Goal: Information Seeking & Learning: Learn about a topic

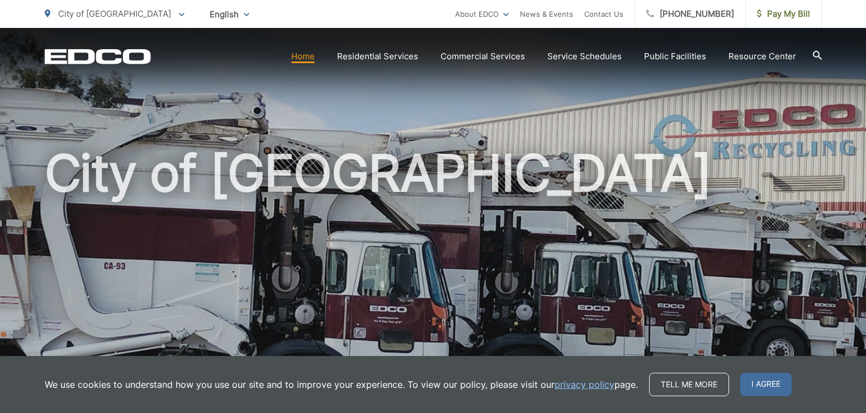
click at [315, 56] on link "Home" at bounding box center [302, 56] width 23 height 13
click at [765, 388] on span "I agree" at bounding box center [765, 384] width 51 height 23
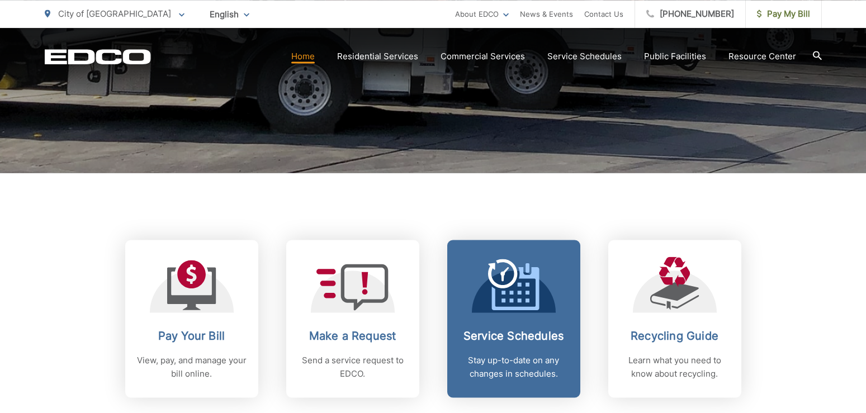
scroll to position [419, 0]
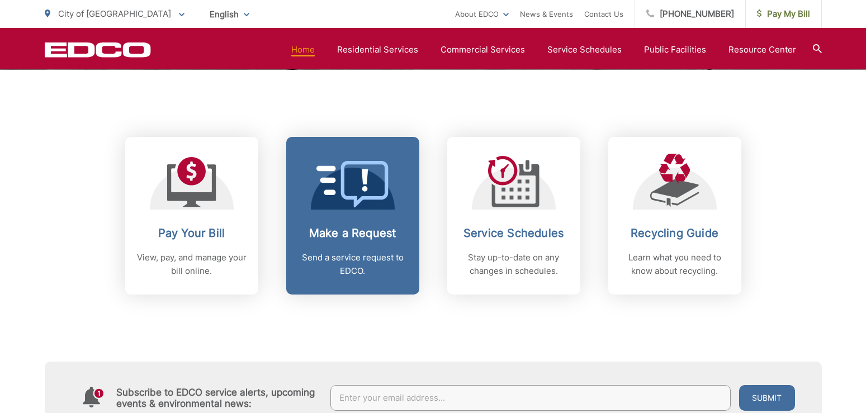
click at [345, 266] on p "Send a service request to EDCO." at bounding box center [352, 264] width 111 height 27
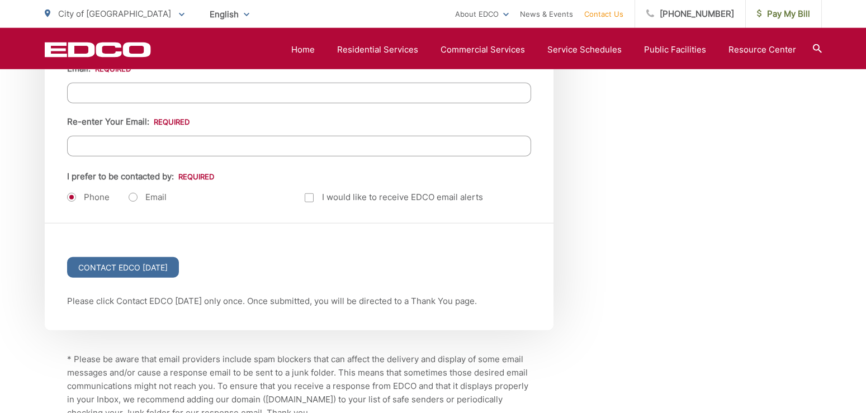
scroll to position [1509, 0]
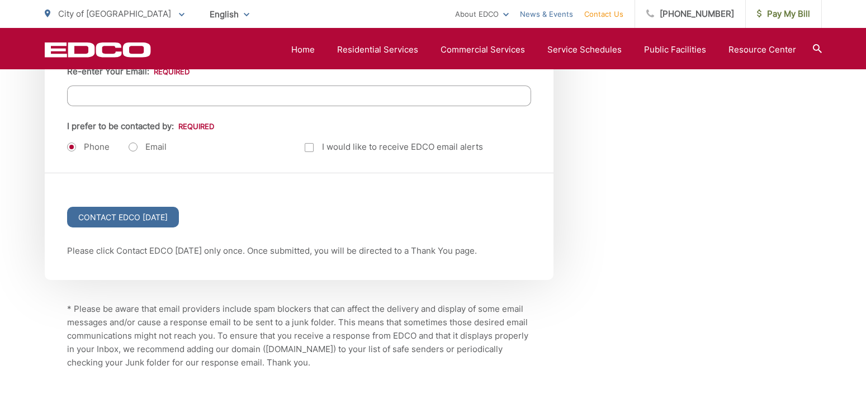
click at [557, 12] on link "News & Events" at bounding box center [546, 13] width 53 height 13
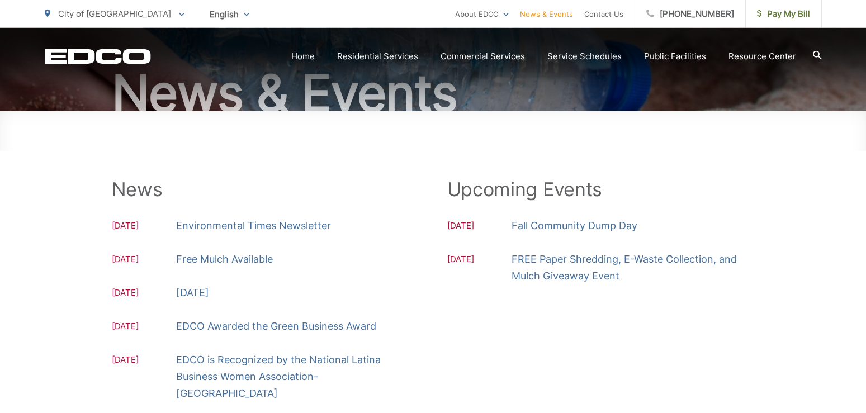
scroll to position [168, 0]
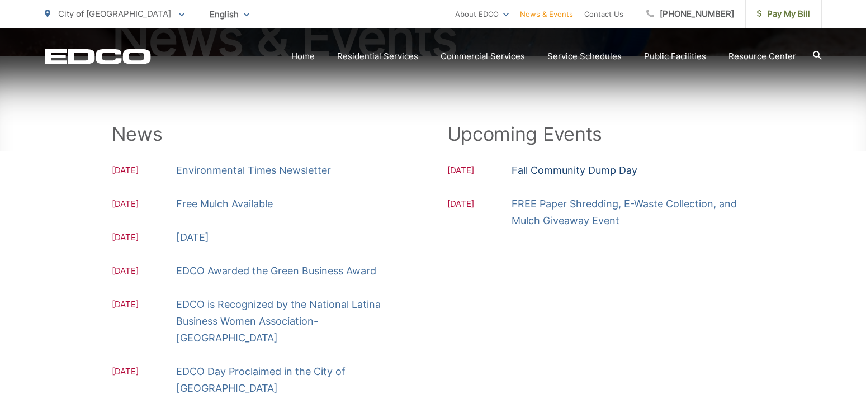
click at [600, 167] on link "Fall Community Dump Day" at bounding box center [575, 170] width 126 height 17
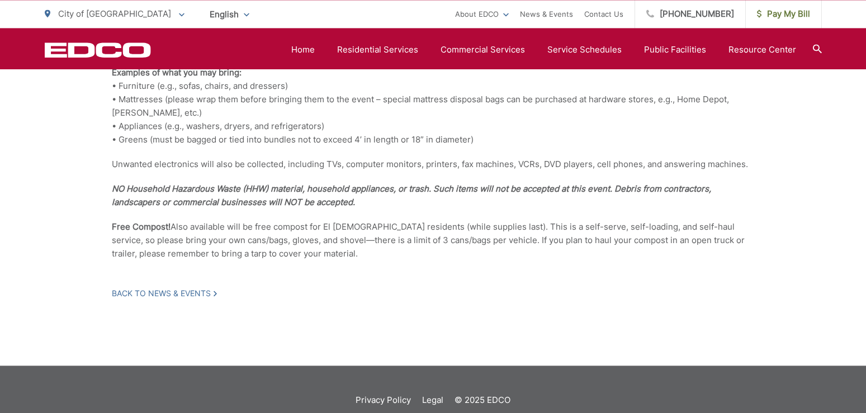
scroll to position [410, 0]
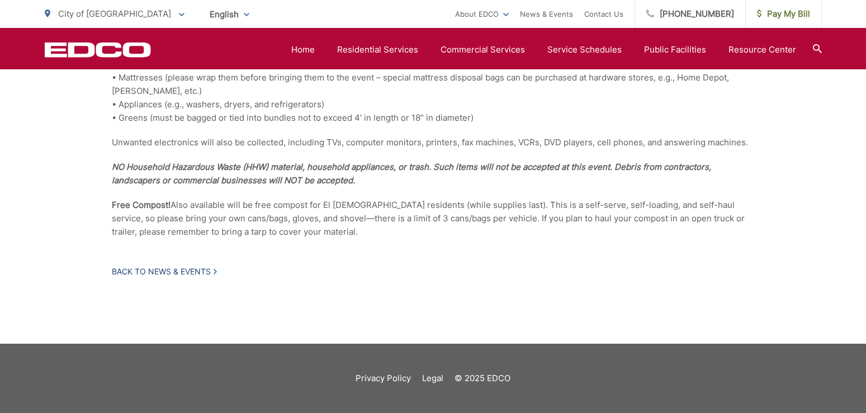
click at [179, 268] on link "Back to News & Events" at bounding box center [164, 272] width 105 height 10
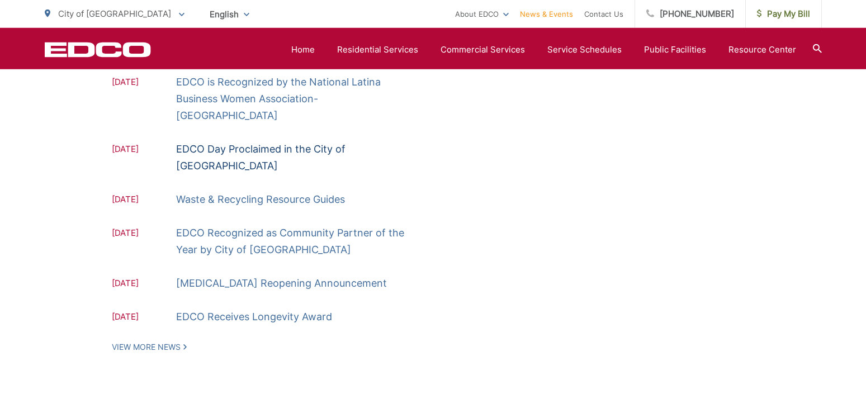
scroll to position [419, 0]
